Goal: Task Accomplishment & Management: Use online tool/utility

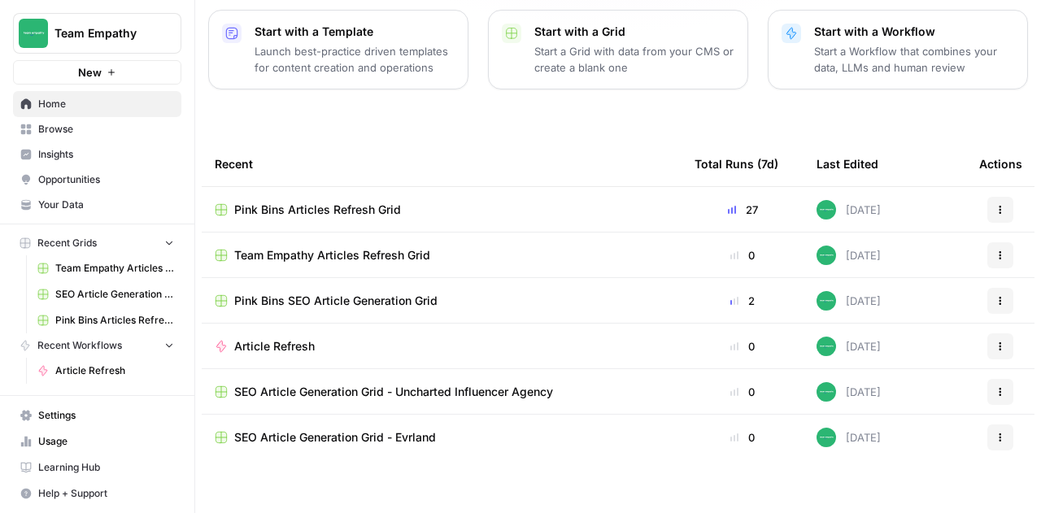
scroll to position [233, 0]
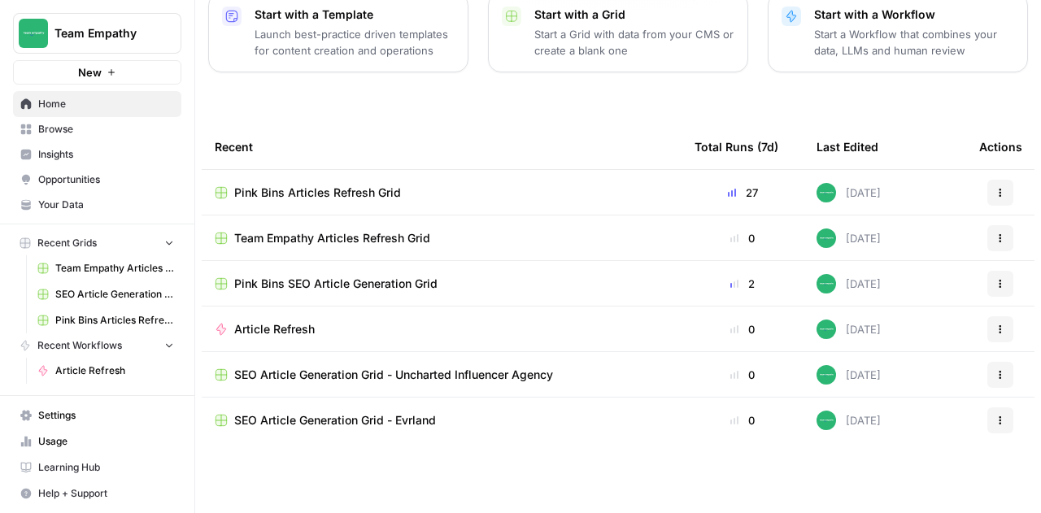
click at [98, 131] on span "Browse" at bounding box center [106, 129] width 136 height 15
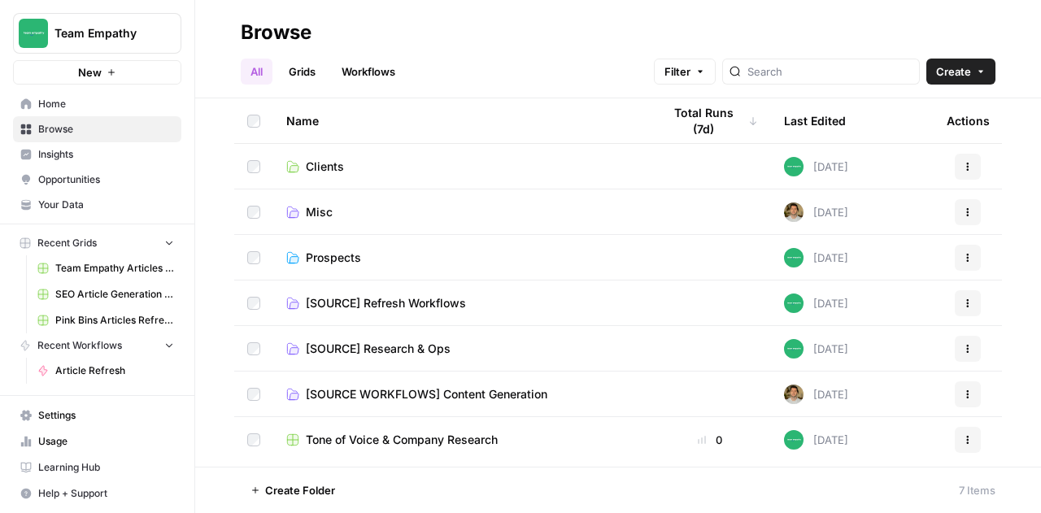
click at [320, 264] on span "Prospects" at bounding box center [333, 258] width 55 height 16
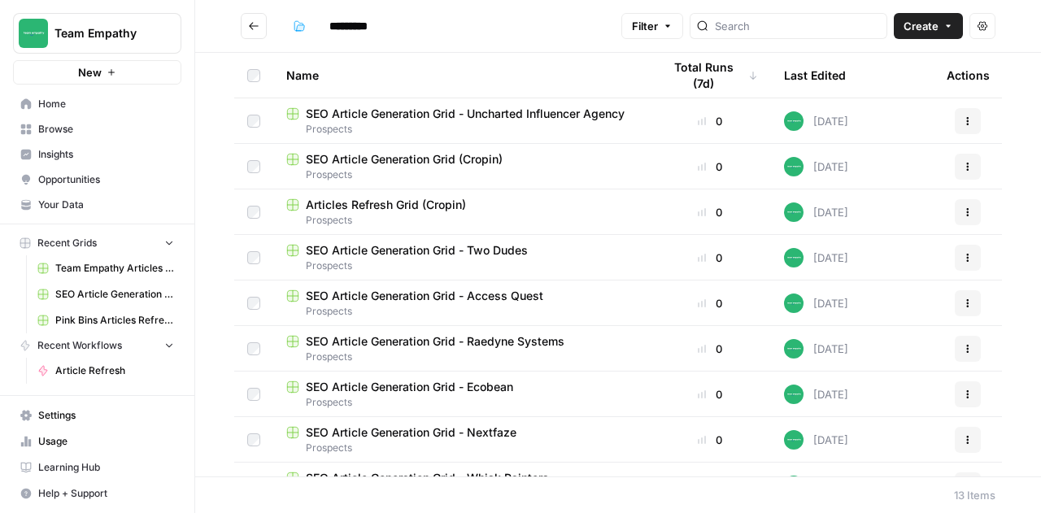
click at [410, 107] on span "SEO Article Generation Grid - Uncharted Influencer Agency" at bounding box center [465, 114] width 319 height 16
click at [467, 125] on span "Prospects" at bounding box center [461, 129] width 350 height 15
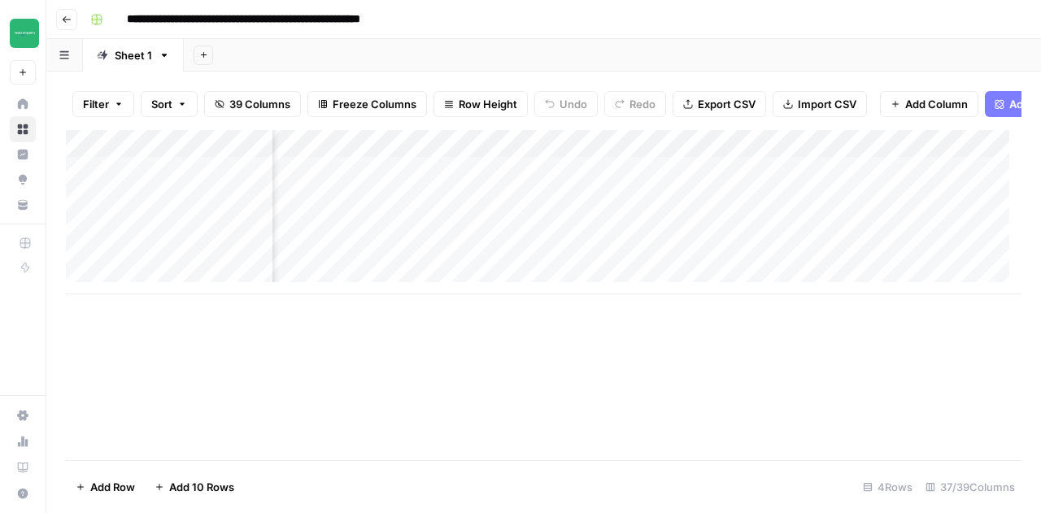
scroll to position [0, 3255]
click at [573, 152] on div "Add Column" at bounding box center [544, 212] width 956 height 164
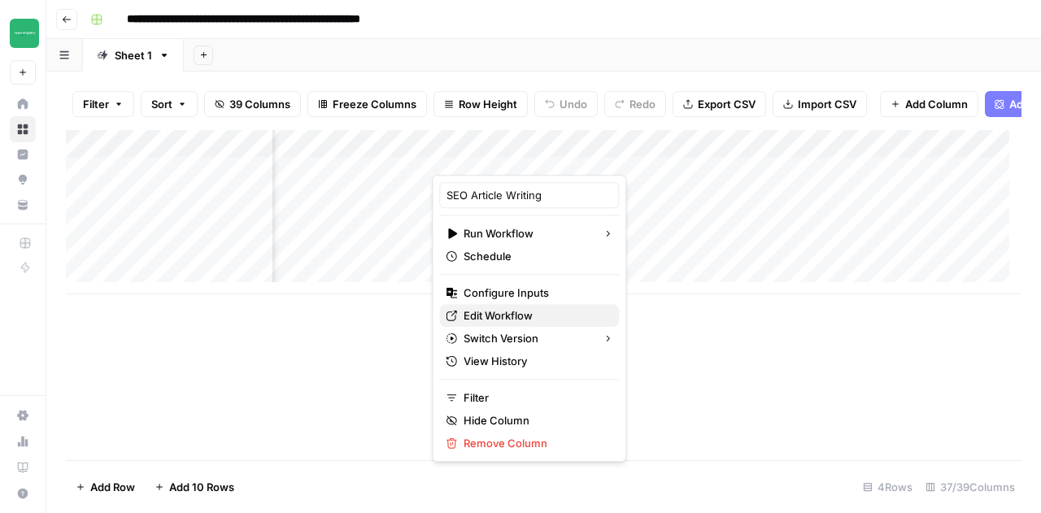
click at [511, 312] on span "Edit Workflow" at bounding box center [535, 315] width 142 height 16
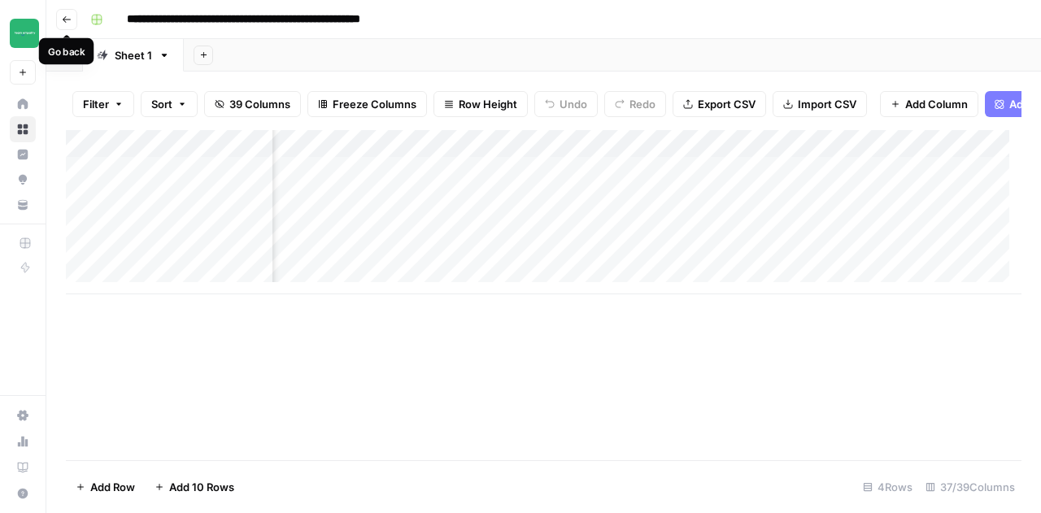
click at [67, 20] on icon "button" at bounding box center [67, 20] width 10 height 10
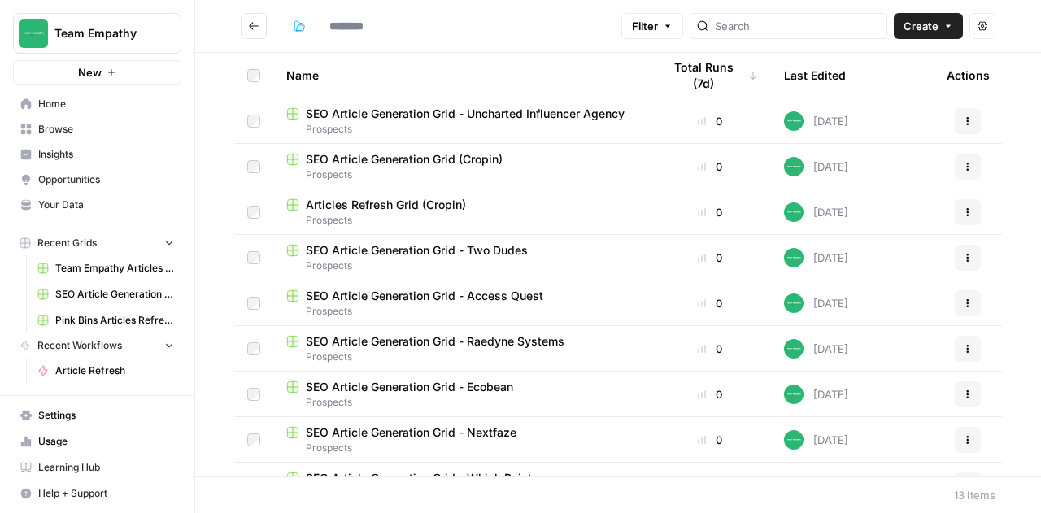
type input "*********"
click at [85, 128] on span "Browse" at bounding box center [106, 129] width 136 height 15
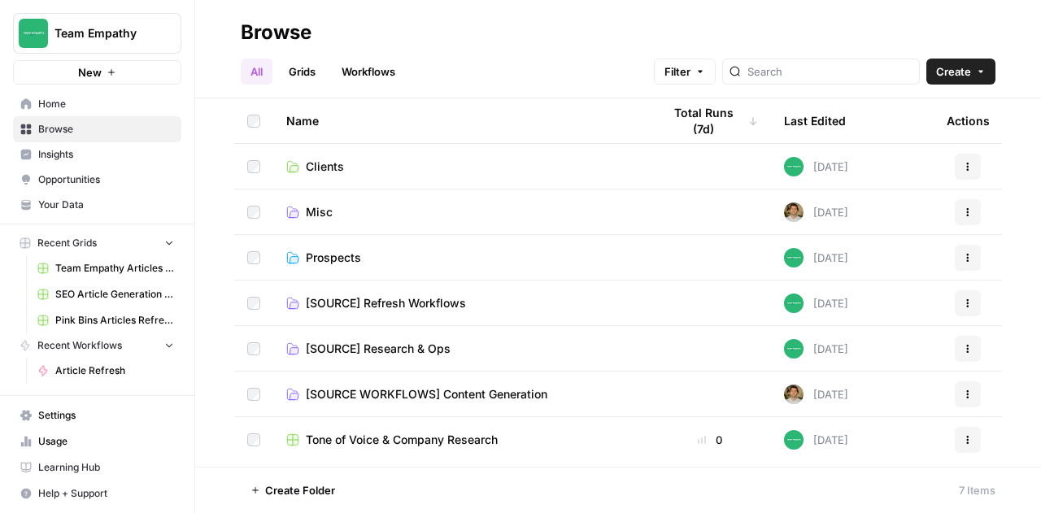
click at [410, 297] on span "[SOURCE] Refresh Workflows" at bounding box center [386, 303] width 160 height 16
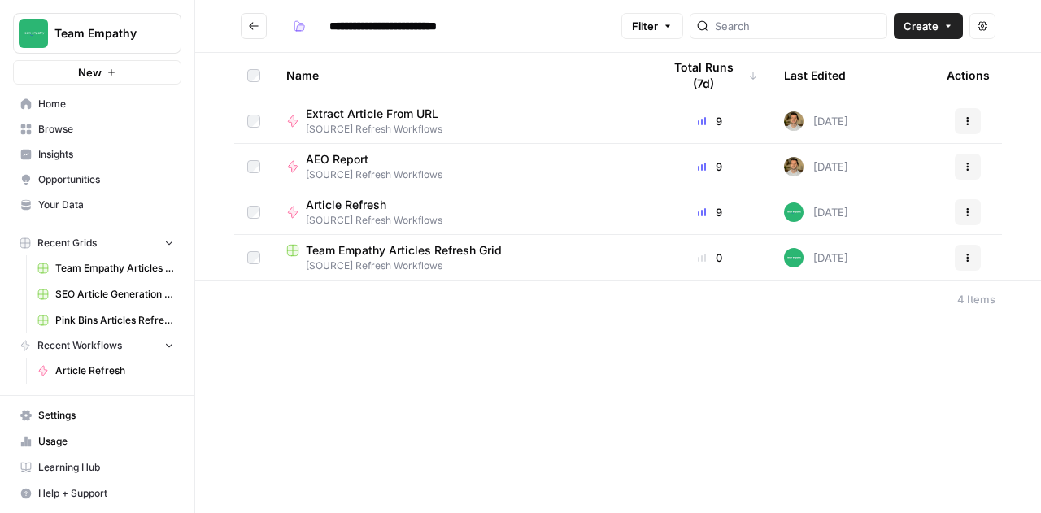
click at [398, 244] on span "Team Empathy Articles Refresh Grid" at bounding box center [404, 250] width 196 height 16
